Goal: Task Accomplishment & Management: Complete application form

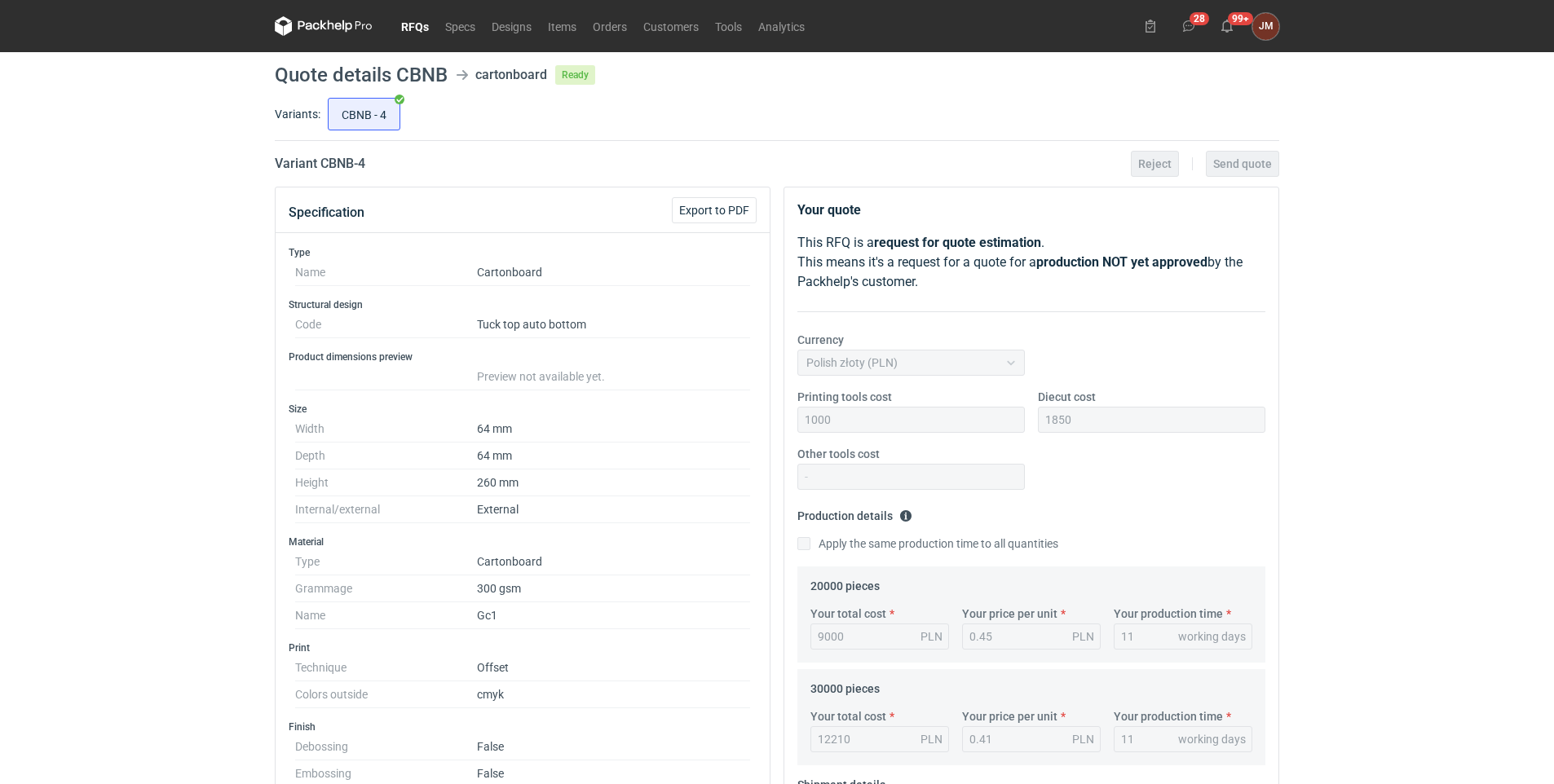
click at [411, 20] on link "RFQs" at bounding box center [415, 26] width 44 height 20
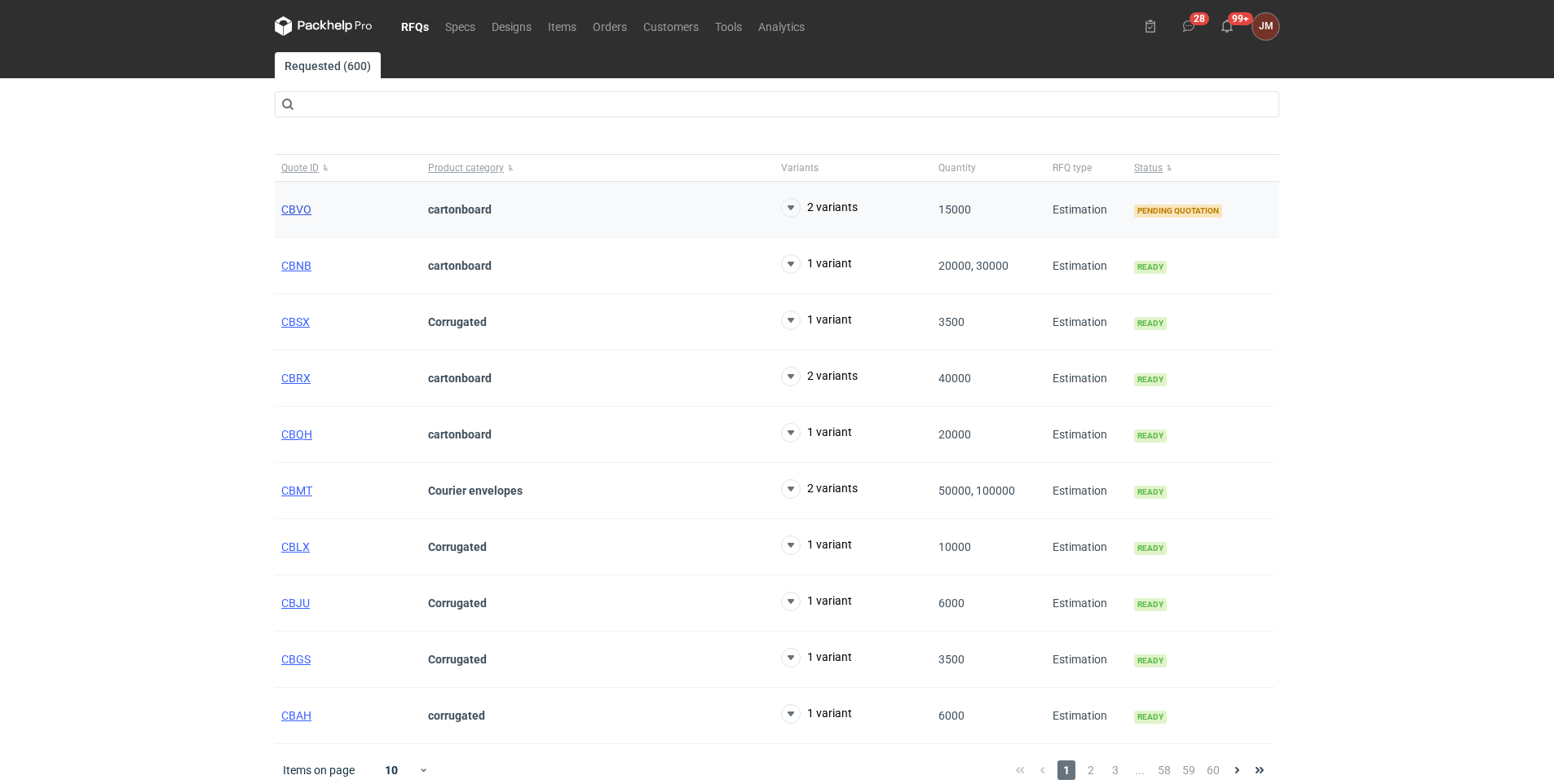
click at [296, 205] on span "CBVO" at bounding box center [296, 209] width 30 height 13
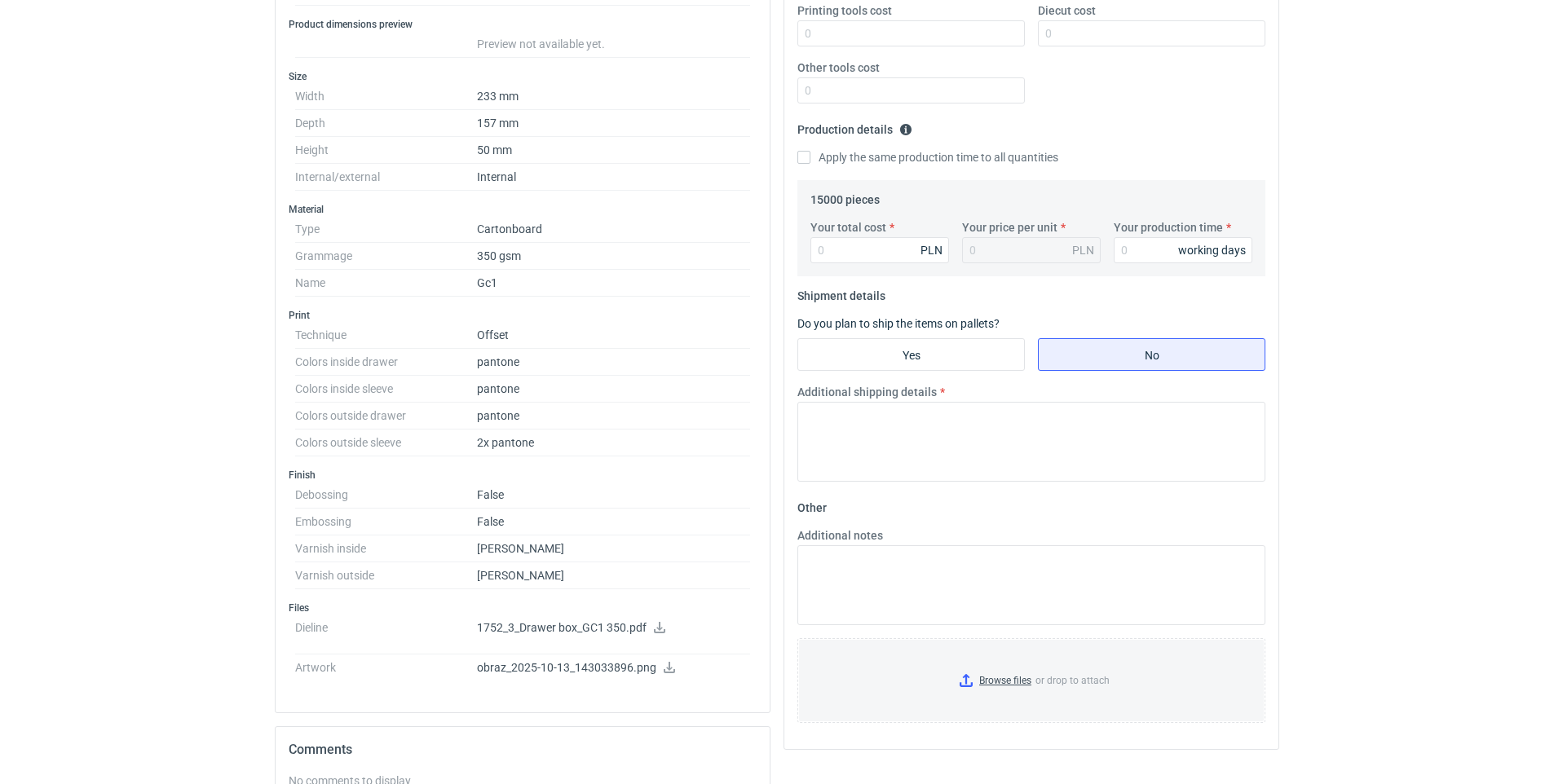
scroll to position [383, 0]
click at [891, 243] on input "Your total cost" at bounding box center [879, 253] width 138 height 26
type input "26700"
type input "1.78"
type input "26700"
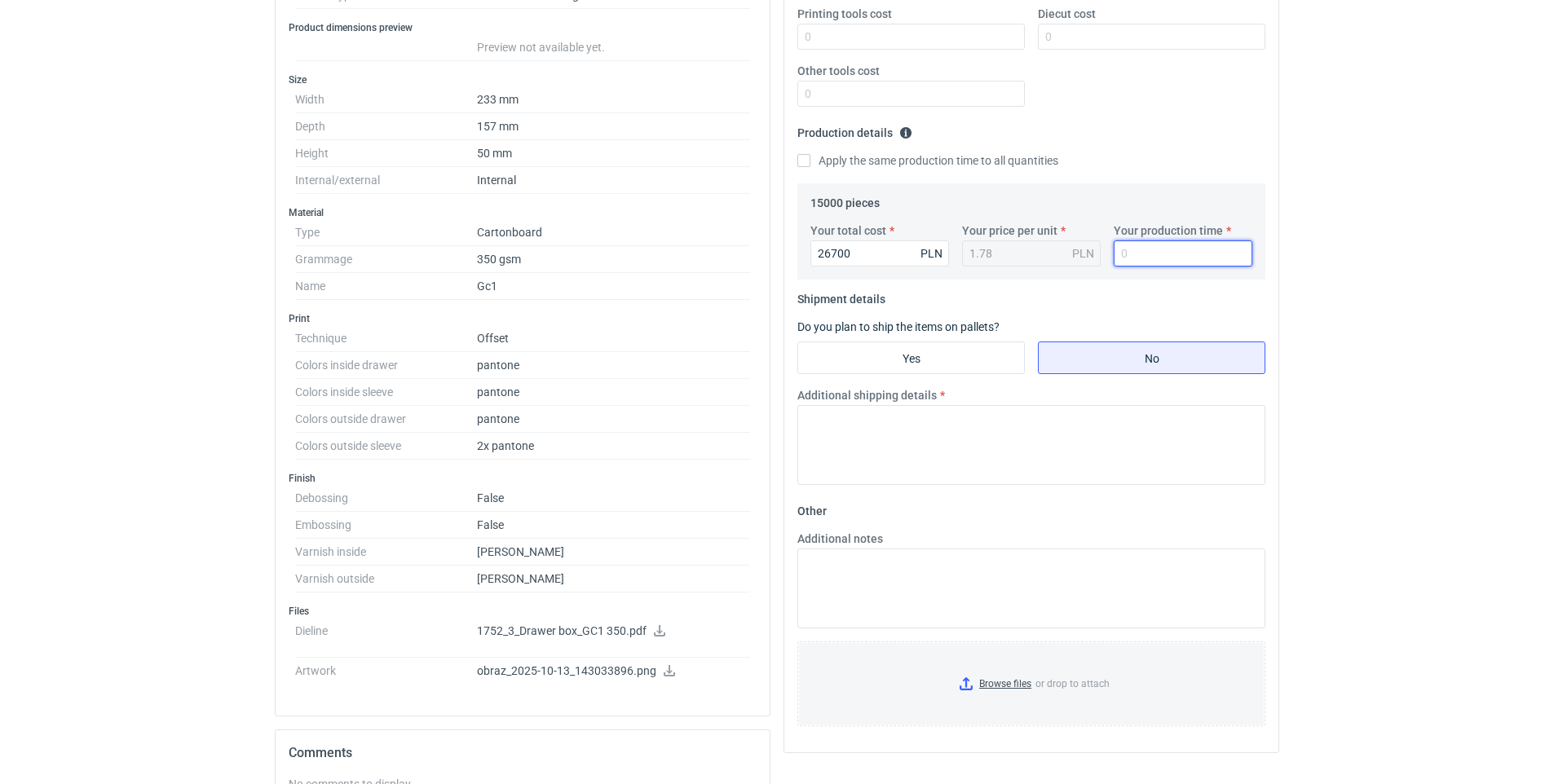
click at [1147, 247] on input "Your production time" at bounding box center [1182, 253] width 138 height 26
type input "11"
click at [927, 362] on input "Yes" at bounding box center [911, 358] width 226 height 31
radio input "true"
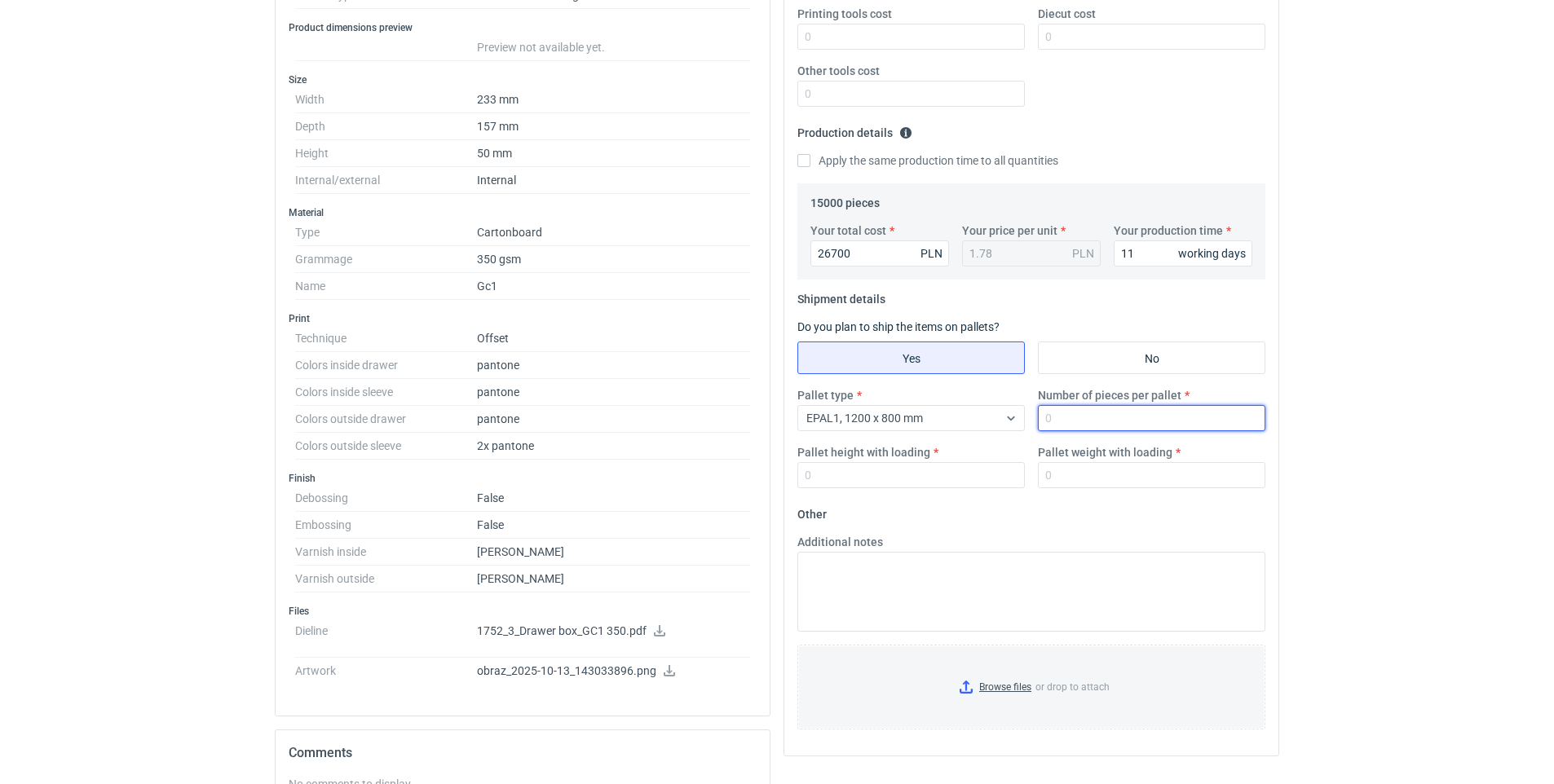
click at [1118, 419] on input "Number of pieces per pallet" at bounding box center [1151, 418] width 228 height 26
click at [1126, 413] on input "Number of pieces per pallet" at bounding box center [1151, 418] width 228 height 26
type input "2900"
click at [1443, 401] on html "RFQs Specs Designs Items Orders Customers Tools Analytics 28 99+ [PERSON_NAME] …" at bounding box center [777, 8] width 1554 height 784
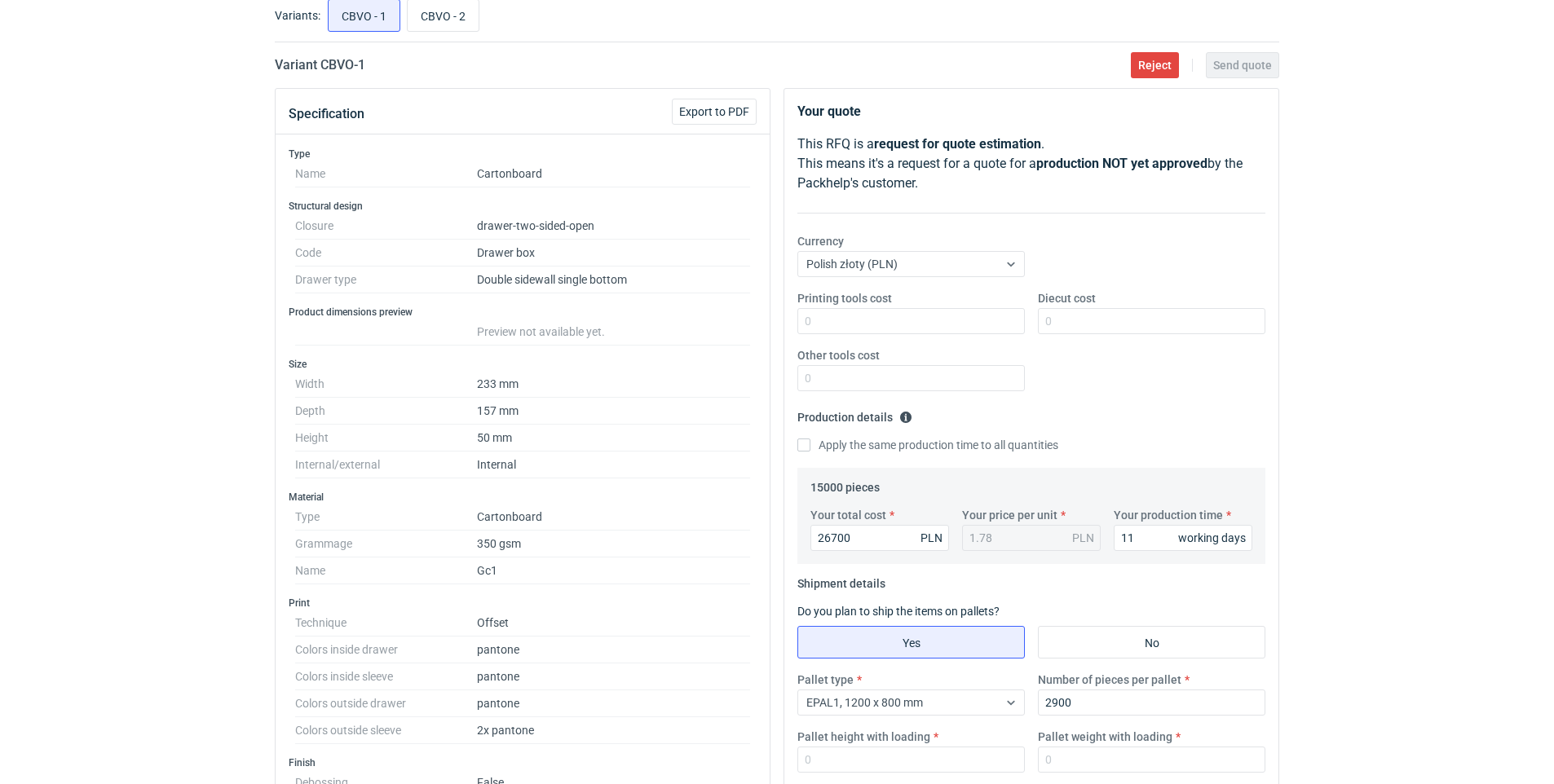
scroll to position [95, 0]
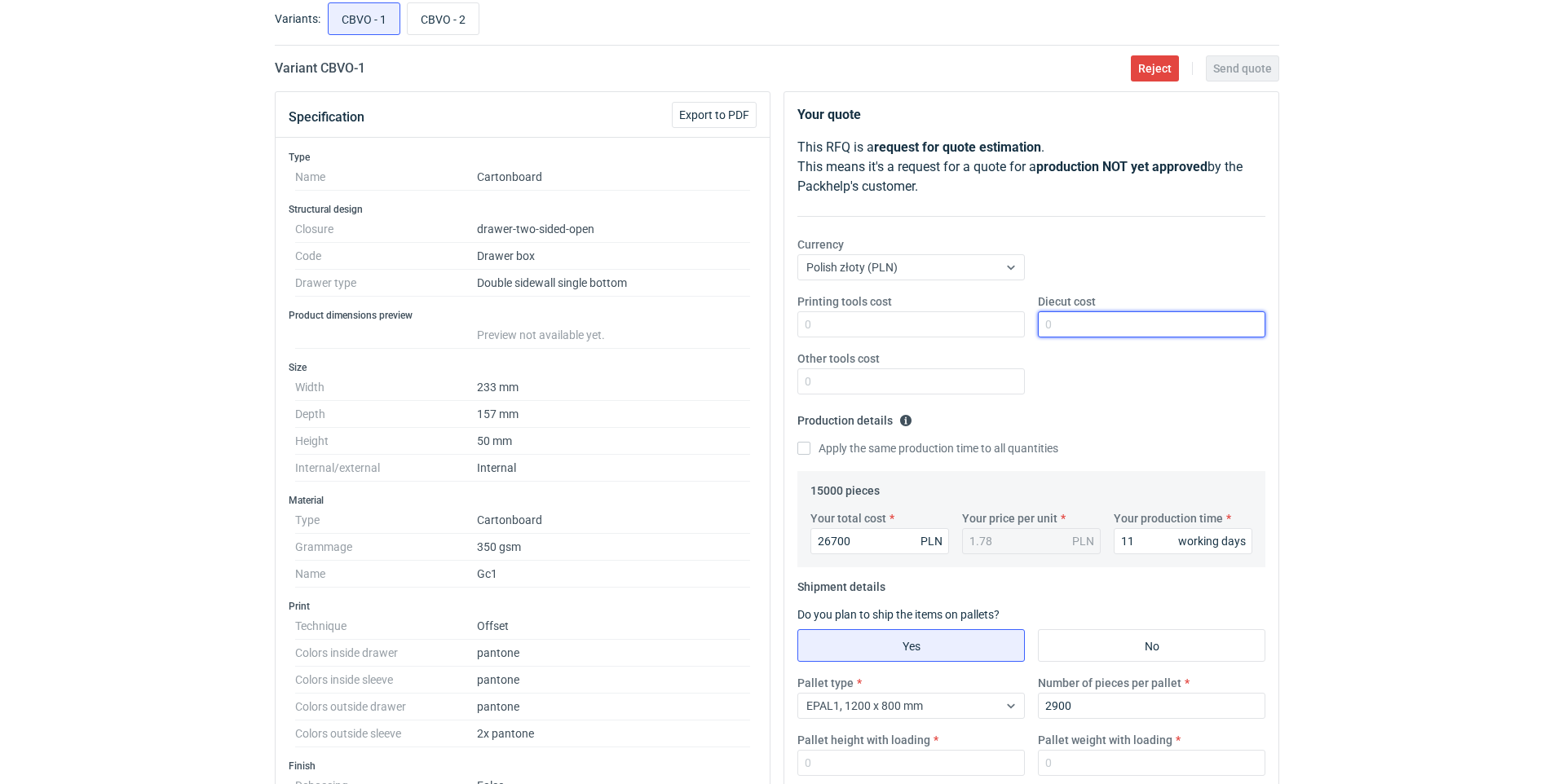
click at [1099, 334] on input "Diecut cost" at bounding box center [1151, 325] width 228 height 26
type input "1100"
click at [1362, 353] on div "RFQs Specs Designs Items Orders Customers Tools Analytics 28 99+ [PERSON_NAME] …" at bounding box center [777, 296] width 1554 height 784
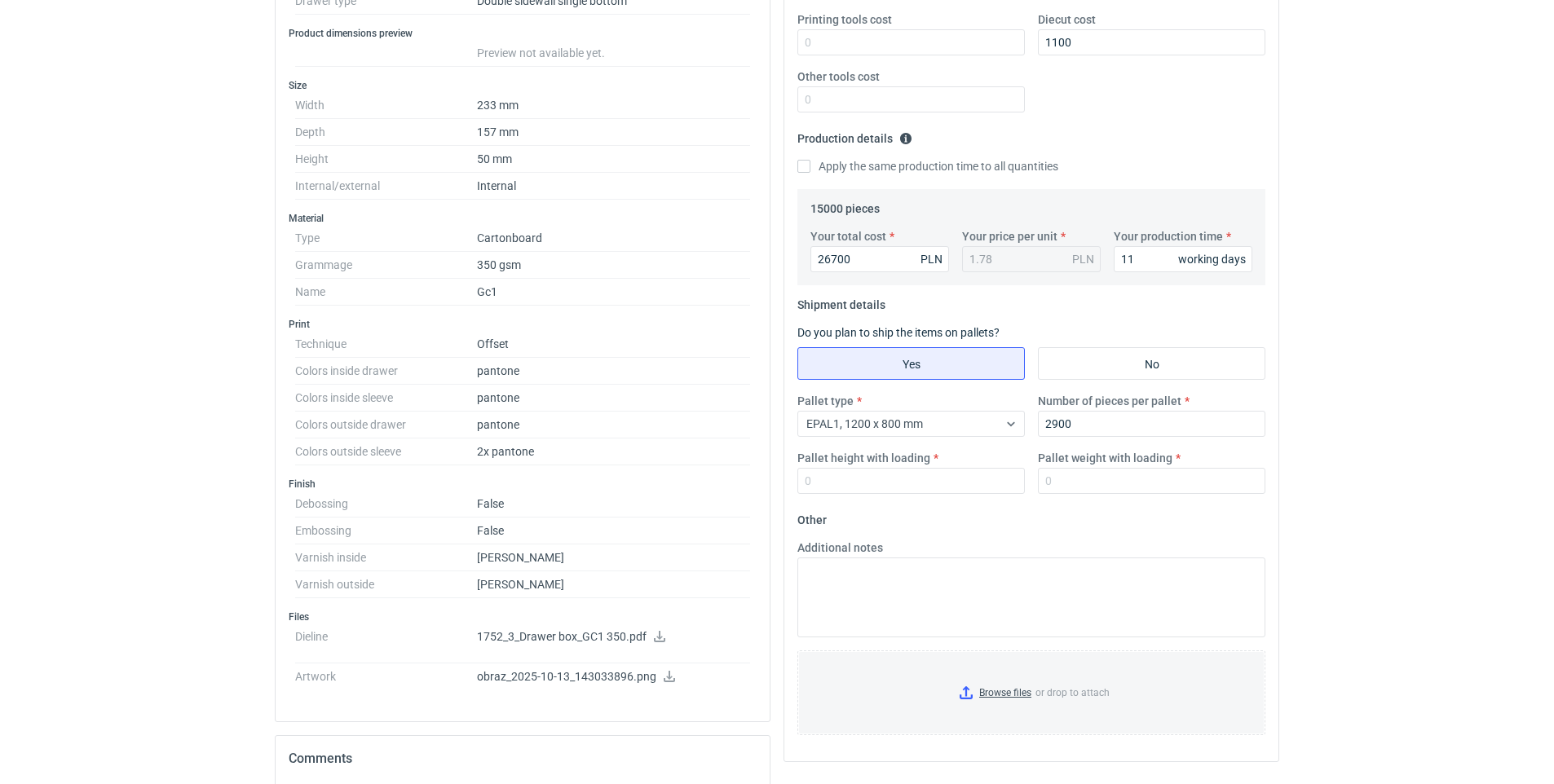
scroll to position [375, 0]
click at [865, 488] on input "Pallet height with loading" at bounding box center [911, 483] width 228 height 26
type input "170"
click at [1094, 476] on input "Pallet weight with loading" at bounding box center [1151, 483] width 228 height 26
type input "500"
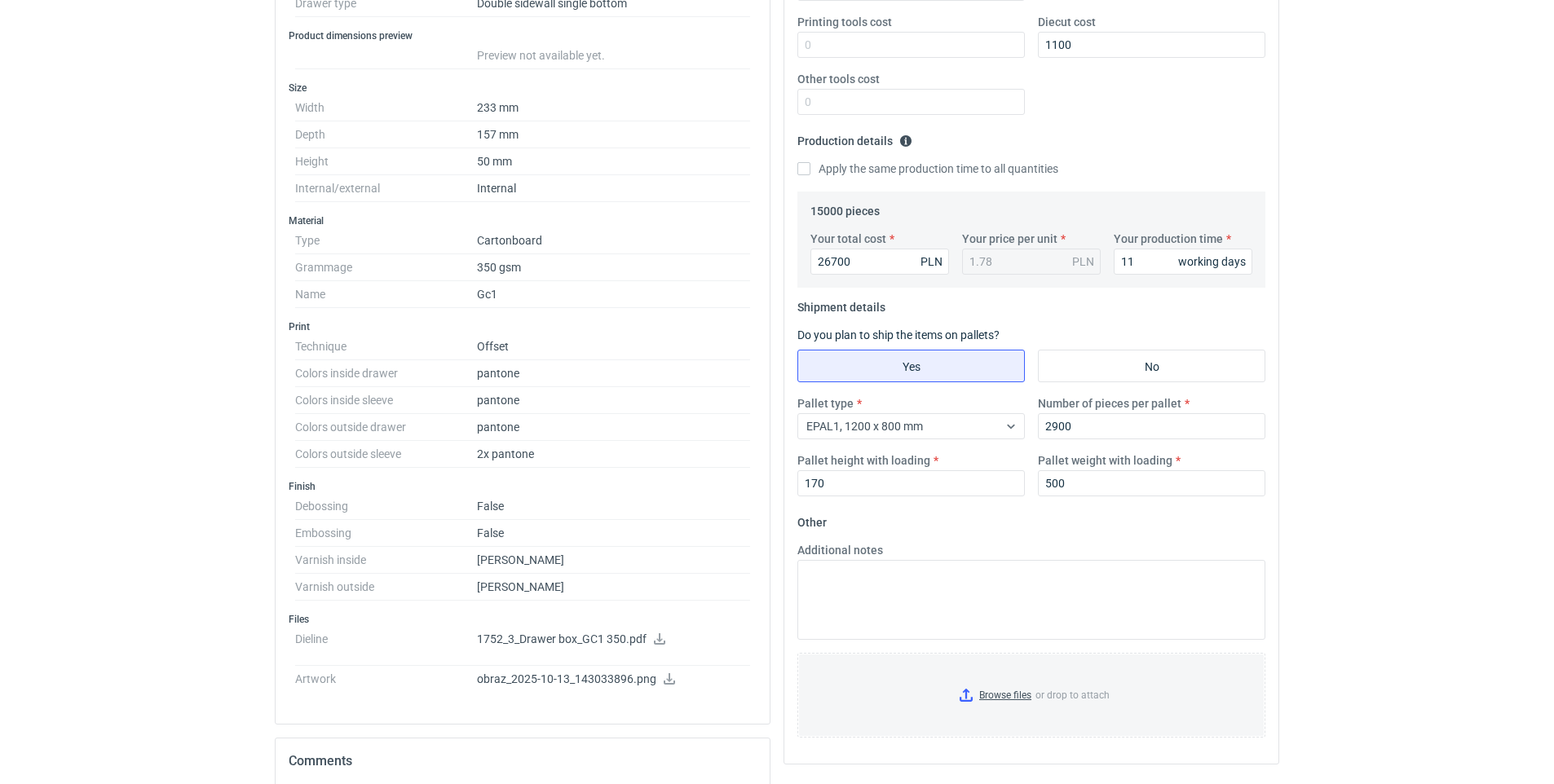
click at [1296, 408] on div "RFQs Specs Designs Items Orders Customers Tools Analytics 28 99+ [PERSON_NAME] …" at bounding box center [777, 17] width 1554 height 784
click at [986, 701] on input "Browse files or drop to attach" at bounding box center [1031, 695] width 464 height 81
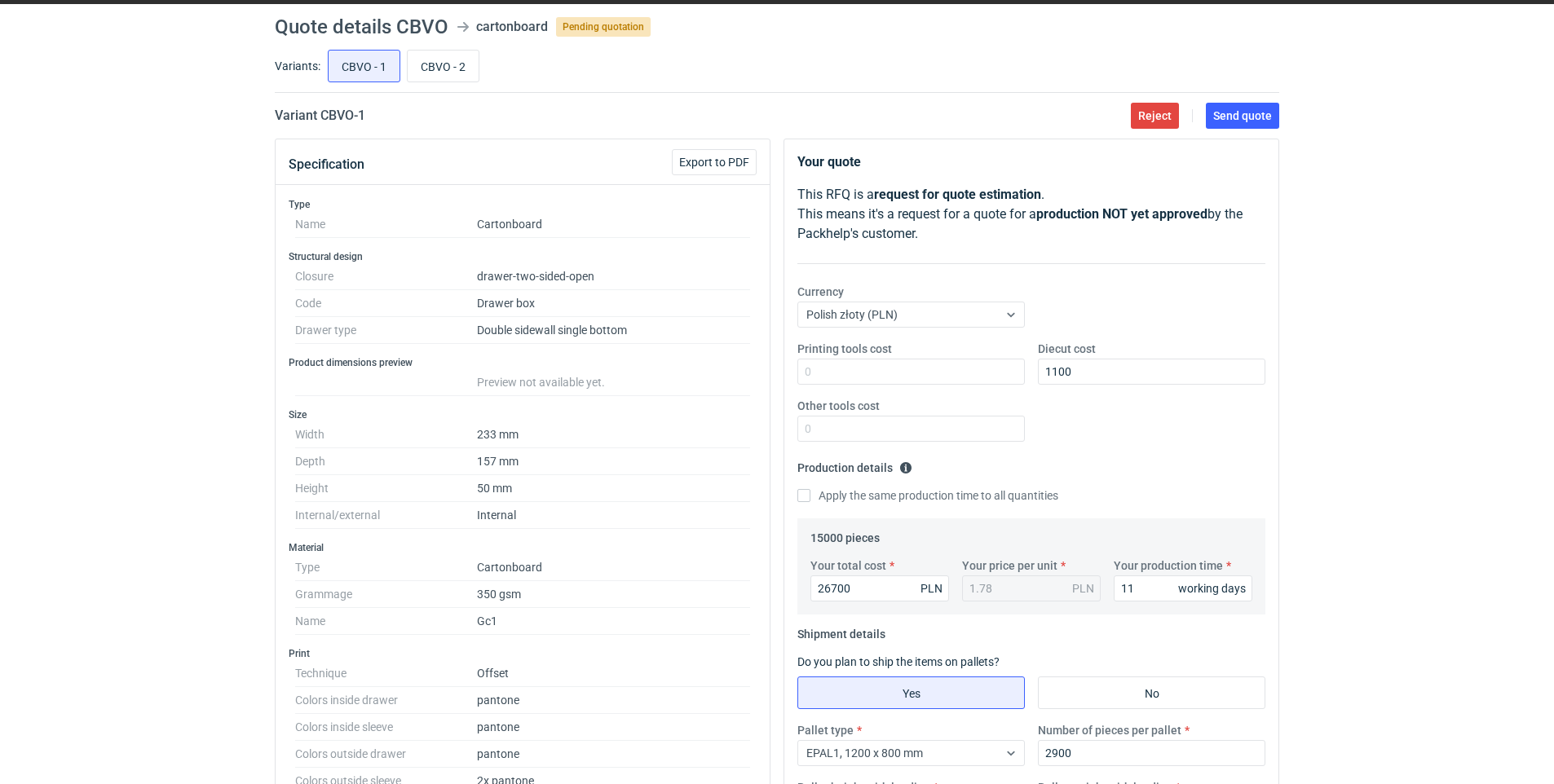
scroll to position [0, 0]
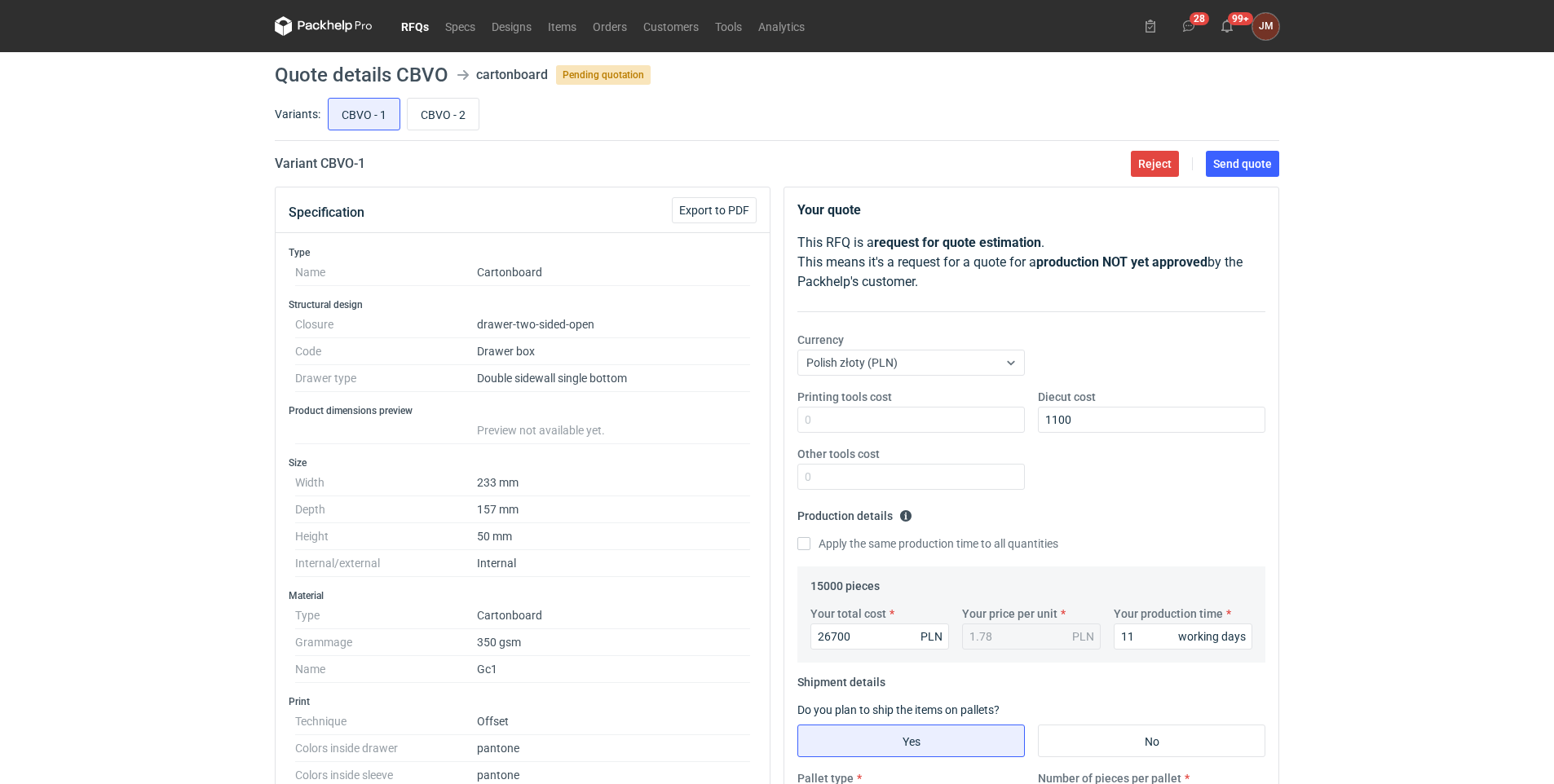
click at [1453, 416] on div "RFQs Specs Designs Items Orders Customers Tools Analytics 28 99+ [PERSON_NAME] …" at bounding box center [777, 392] width 1554 height 784
click at [1250, 159] on span "Send quote" at bounding box center [1242, 164] width 59 height 12
